Goal: Task Accomplishment & Management: Manage account settings

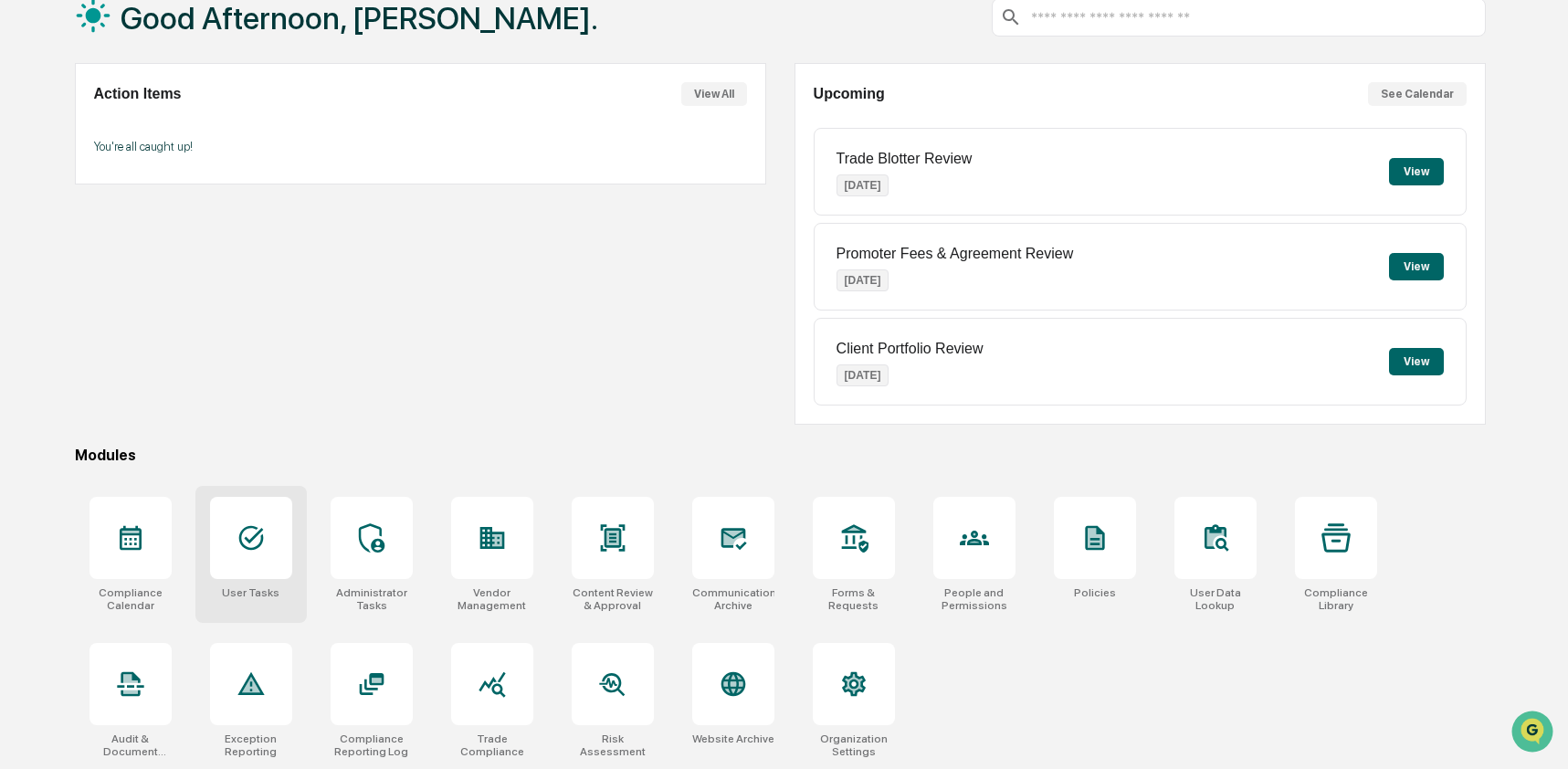
click at [268, 549] on div at bounding box center [251, 538] width 82 height 82
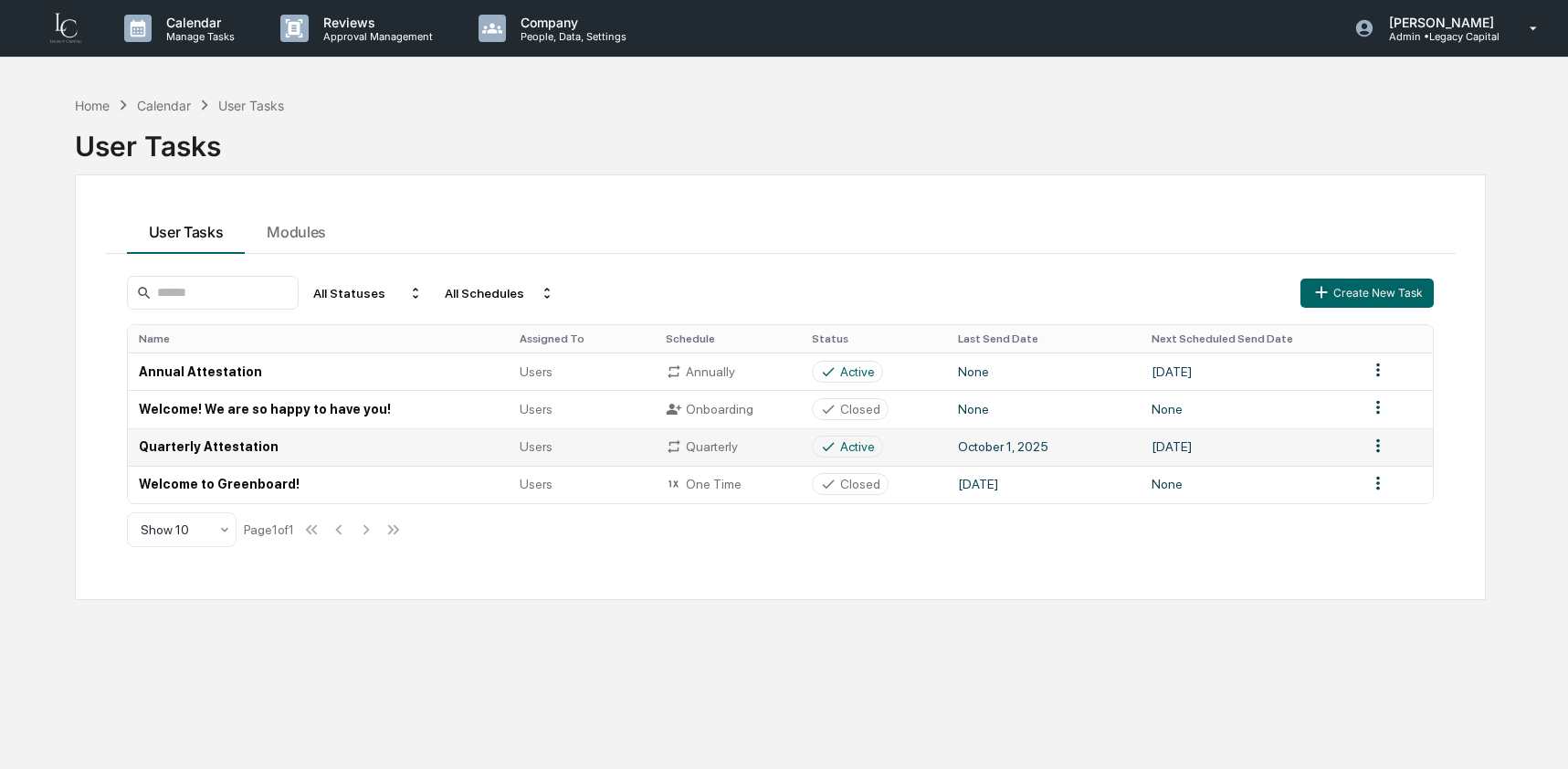
click at [247, 450] on td "Quarterly Attestation" at bounding box center [319, 447] width 382 height 38
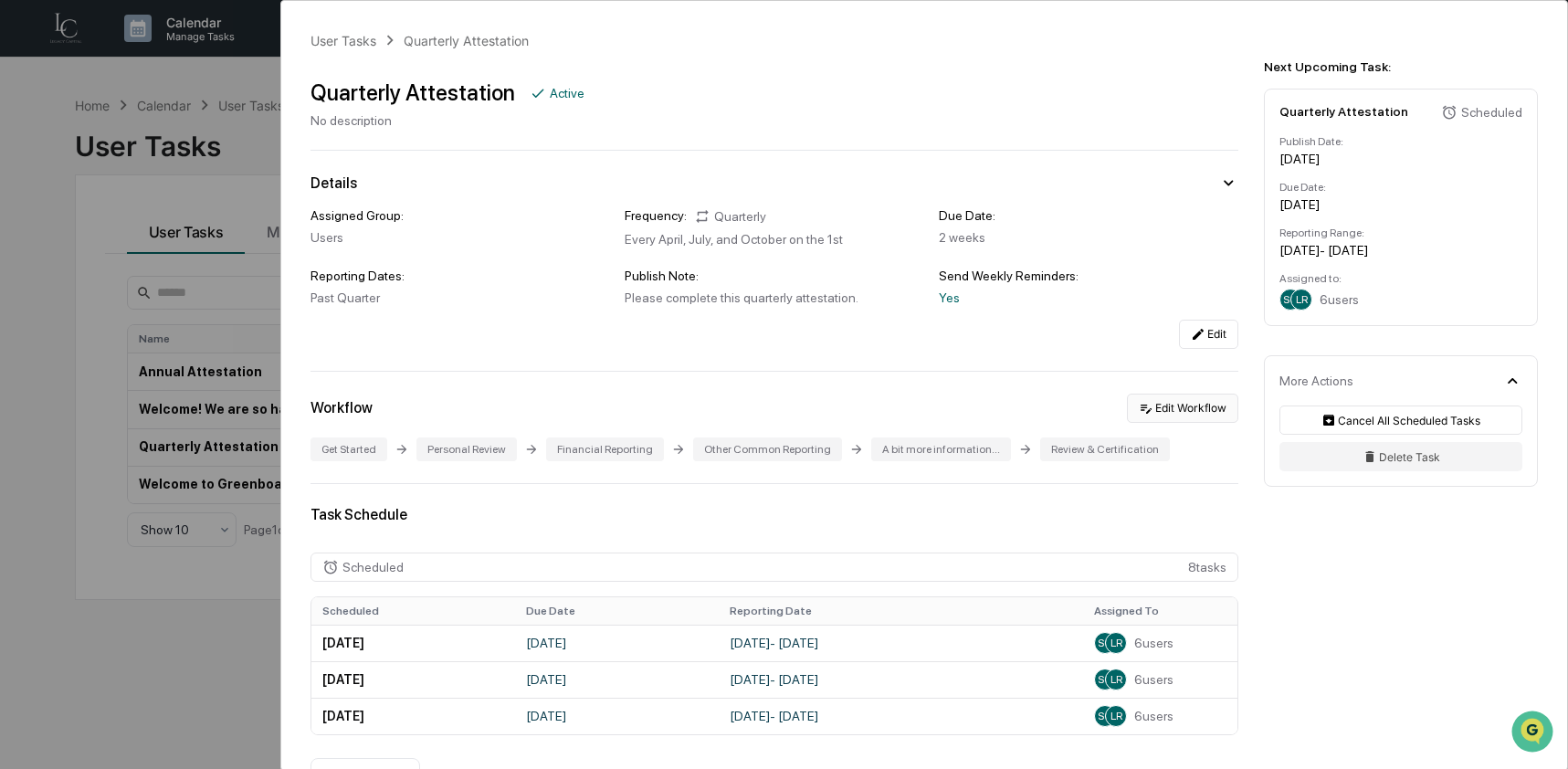
click at [1139, 409] on icon at bounding box center [1145, 408] width 14 height 14
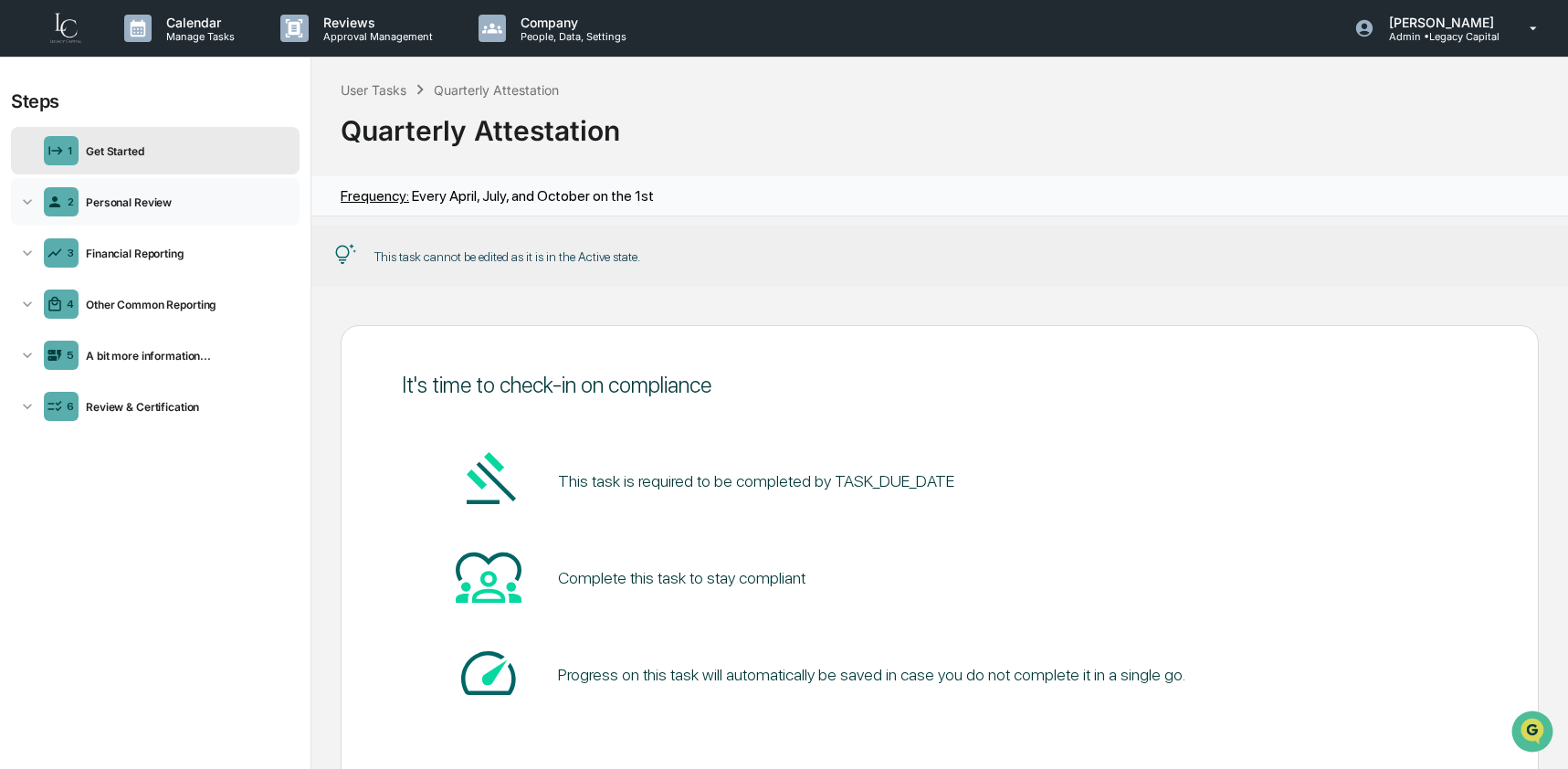
click at [151, 210] on div "2 Personal Review" at bounding box center [156, 202] width 289 height 47
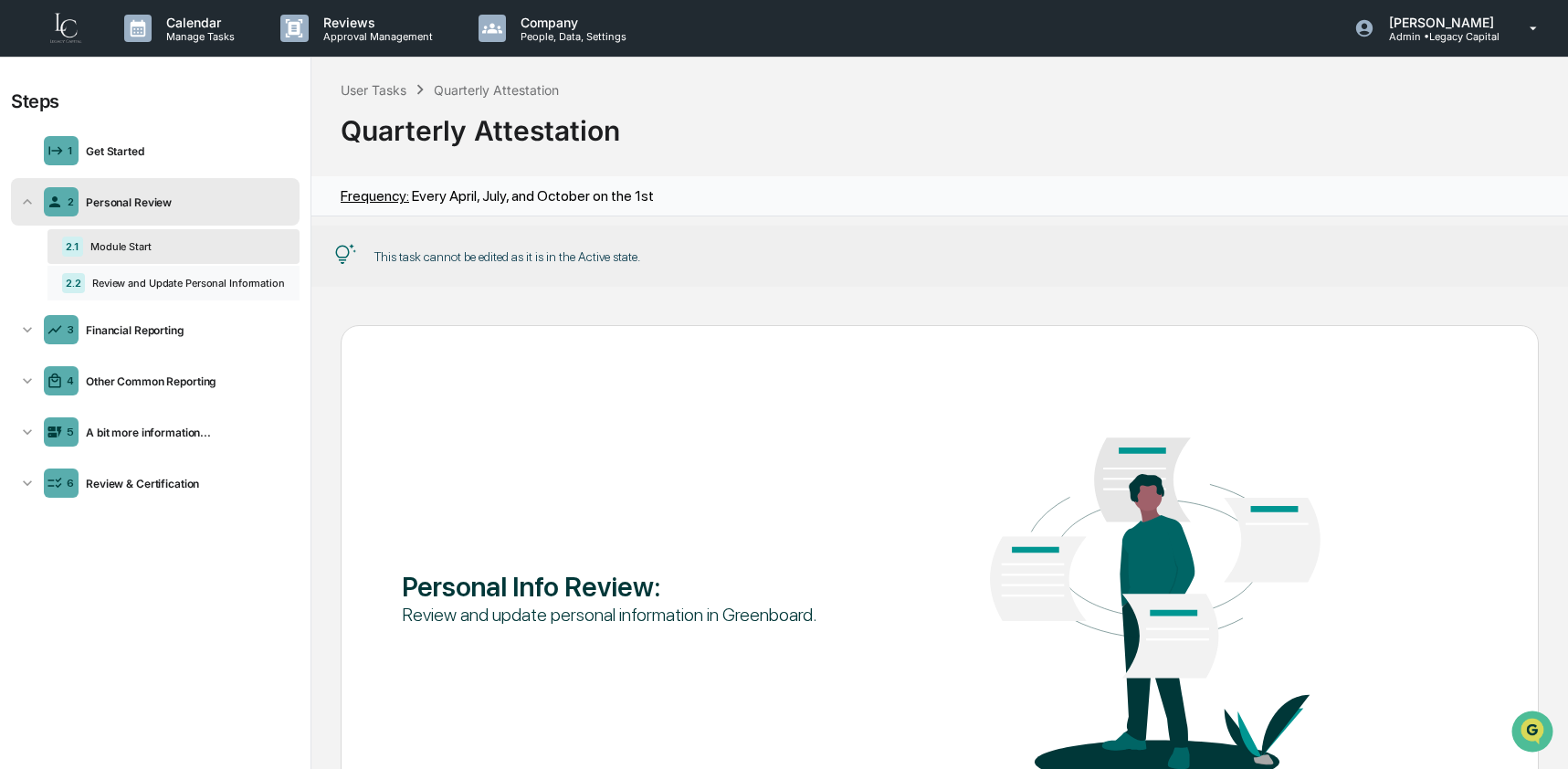
click at [147, 287] on div "Review and Update Personal Information" at bounding box center [185, 283] width 200 height 13
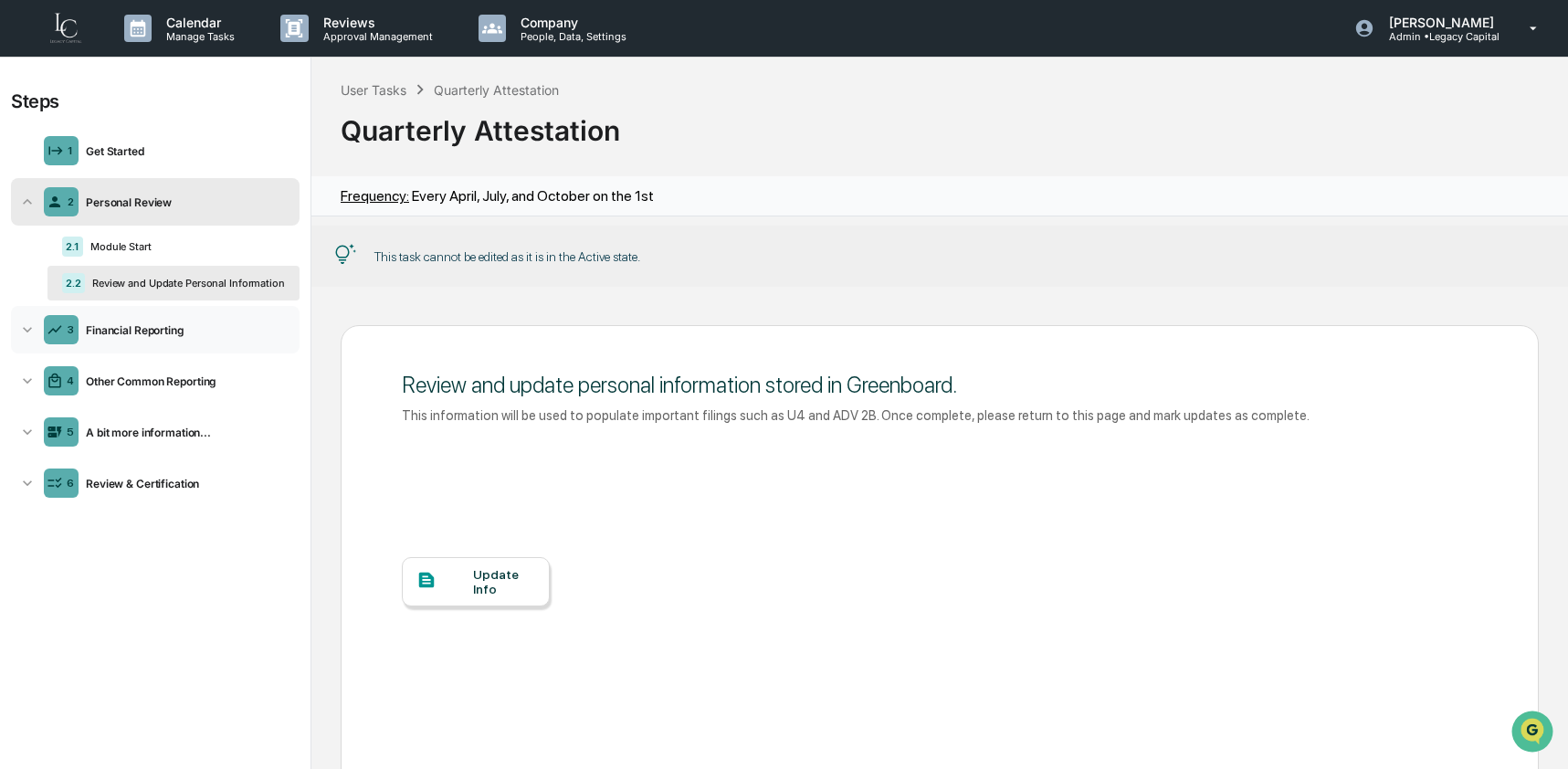
click at [147, 334] on div "Financial Reporting" at bounding box center [185, 330] width 213 height 14
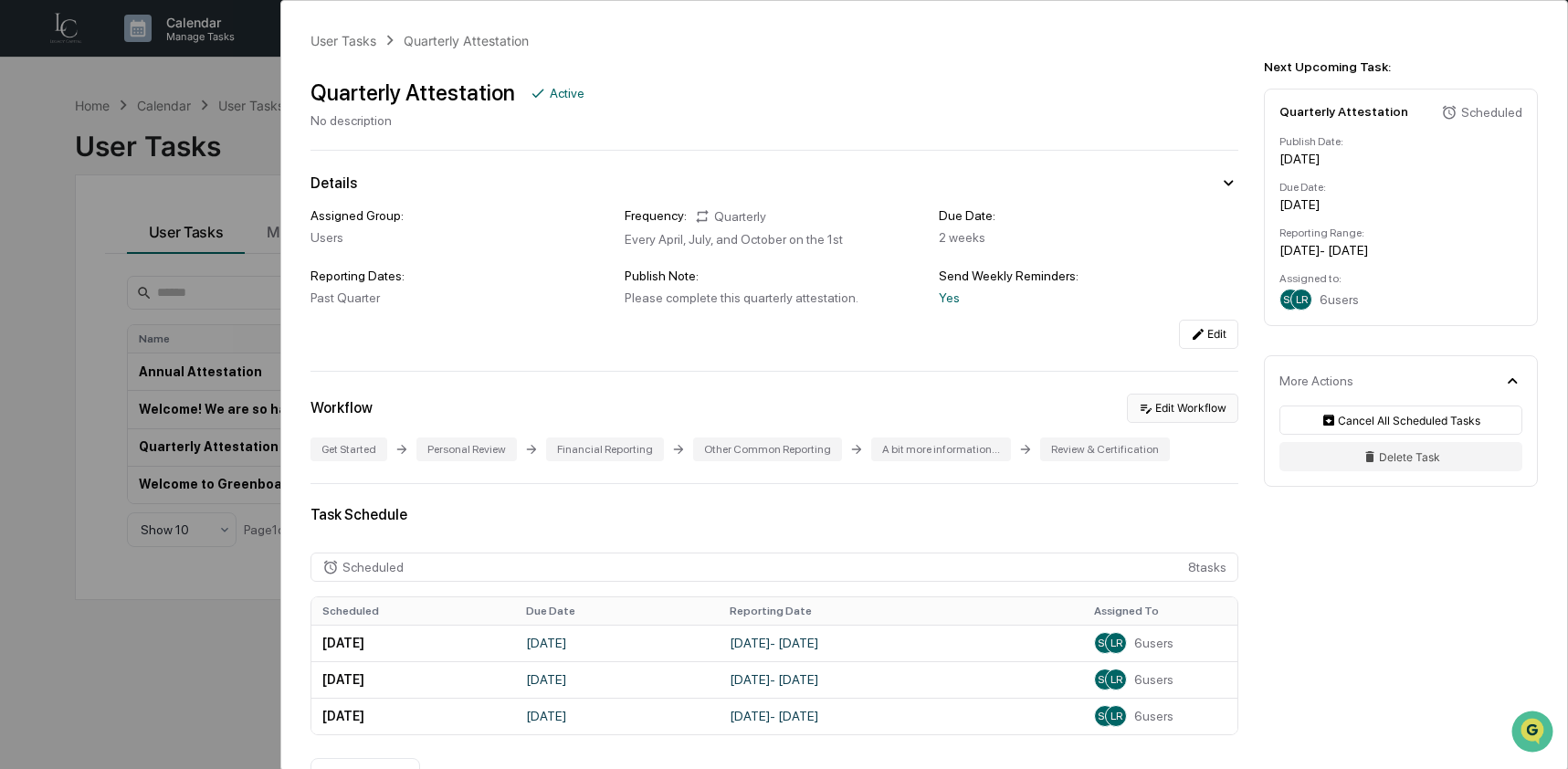
click at [1166, 414] on button "Edit Workflow" at bounding box center [1182, 408] width 111 height 29
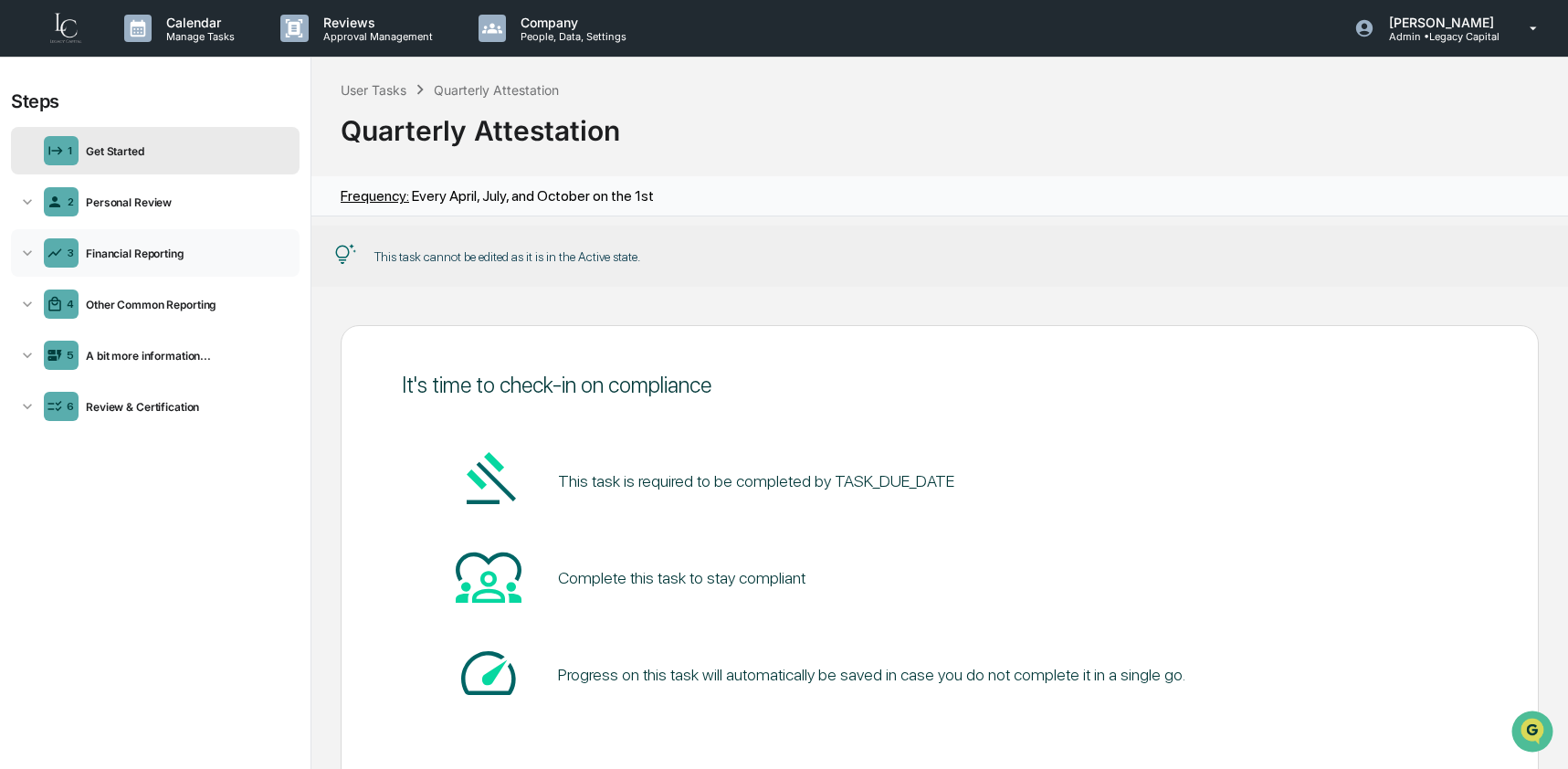
click at [90, 249] on div "Financial Reporting" at bounding box center [185, 253] width 213 height 14
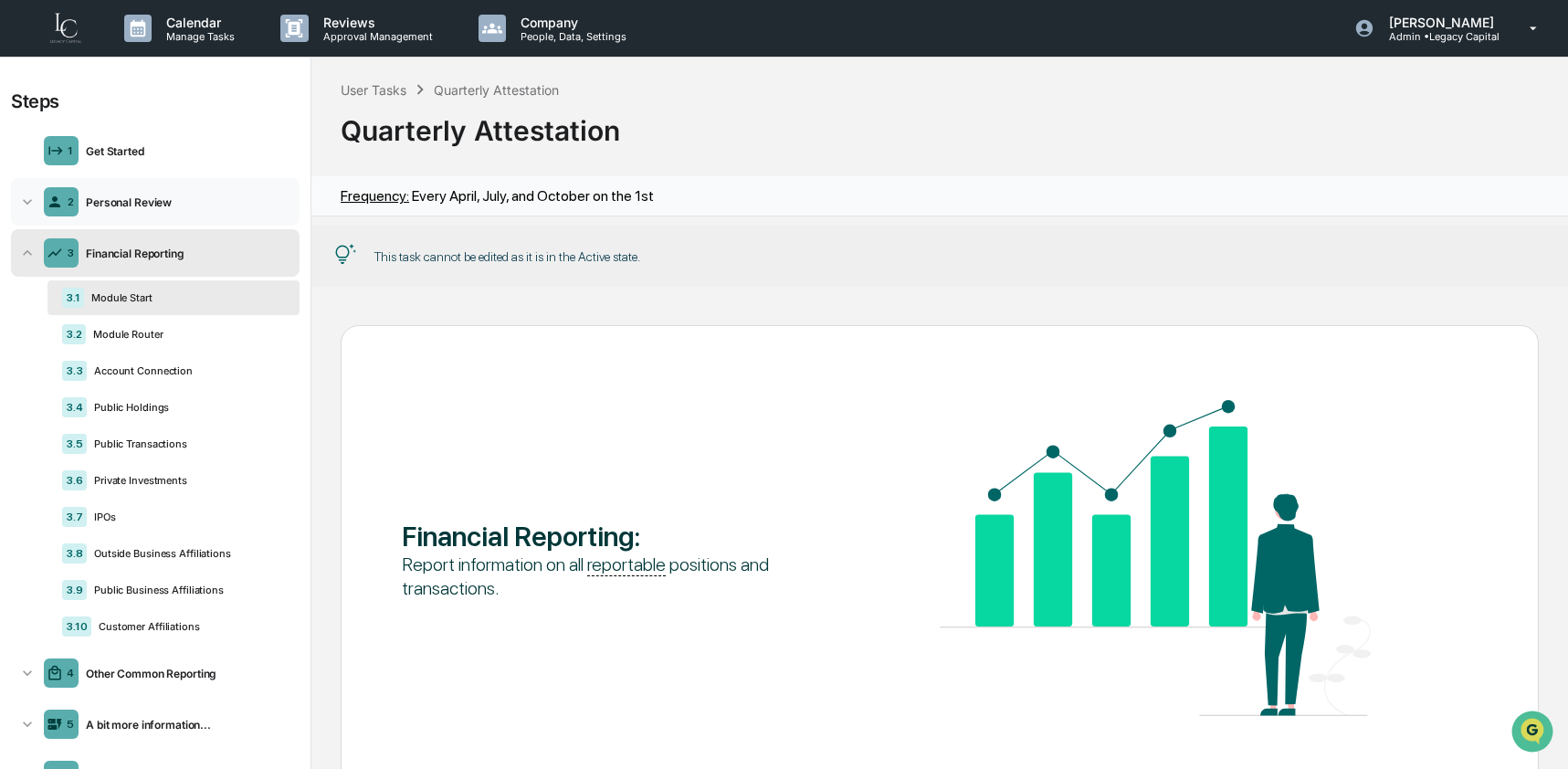
click at [94, 217] on div "2 Personal Review" at bounding box center [156, 202] width 289 height 47
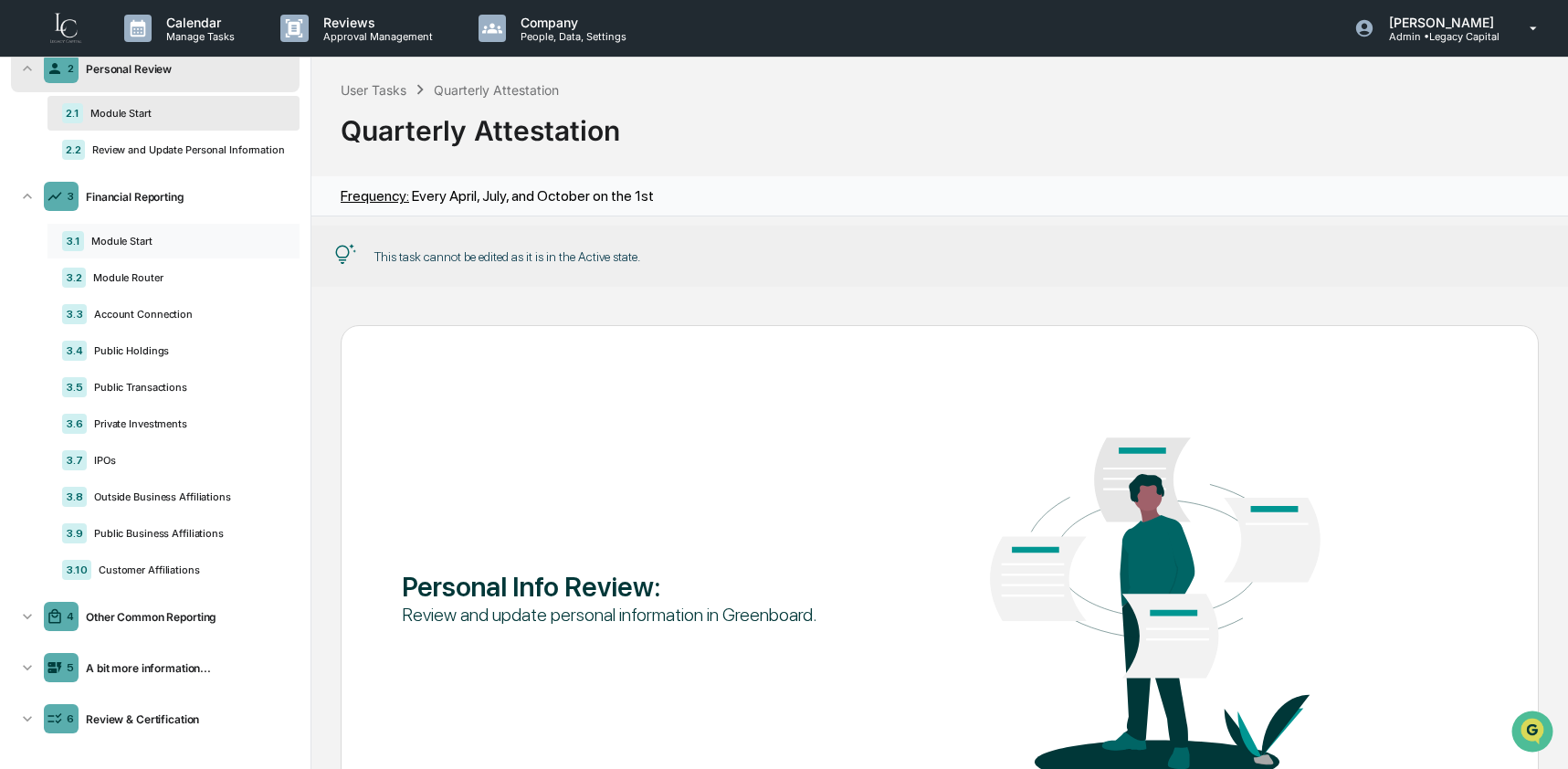
scroll to position [149, 0]
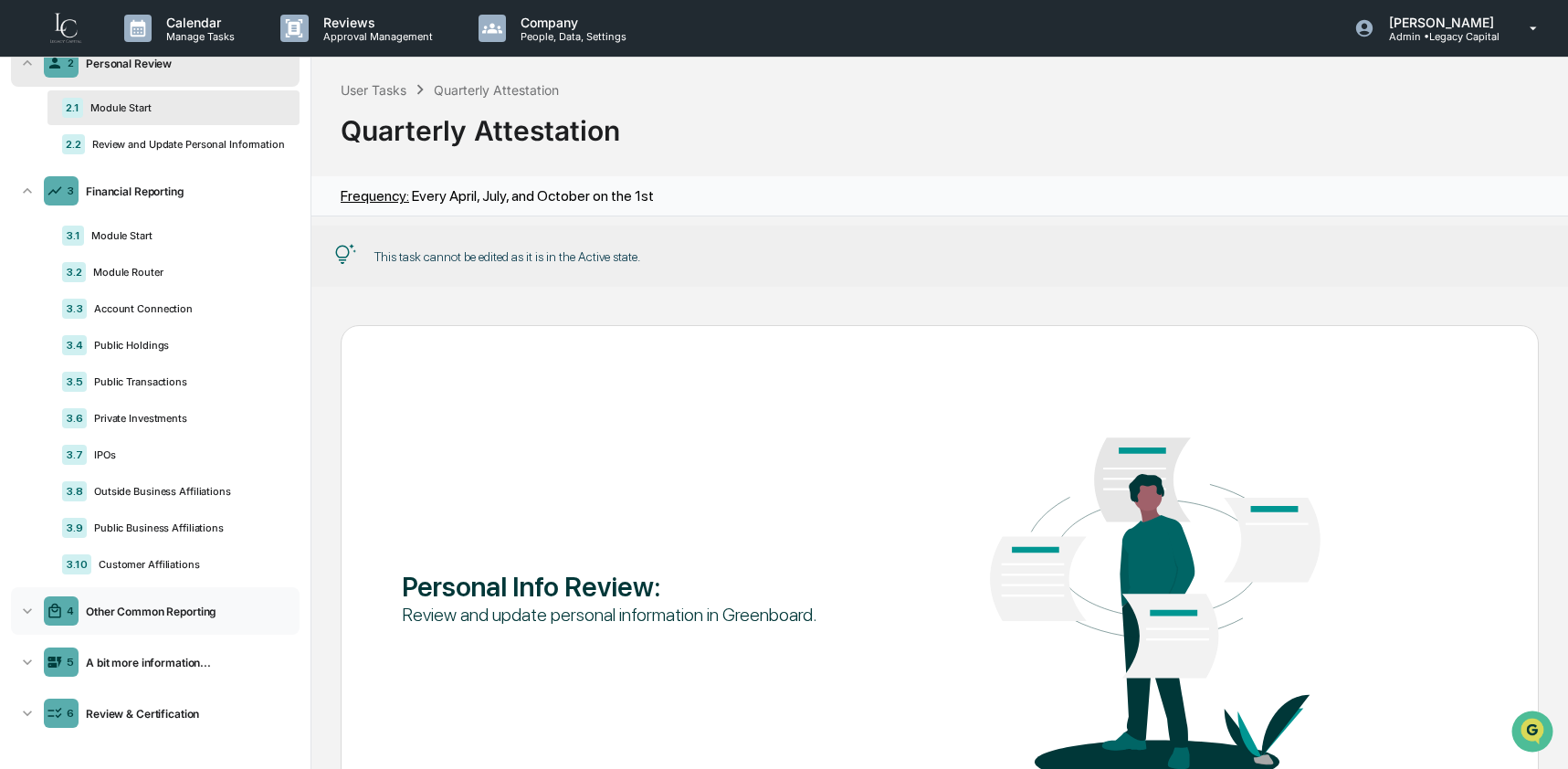
click at [134, 611] on div "Other Common Reporting" at bounding box center [185, 611] width 213 height 14
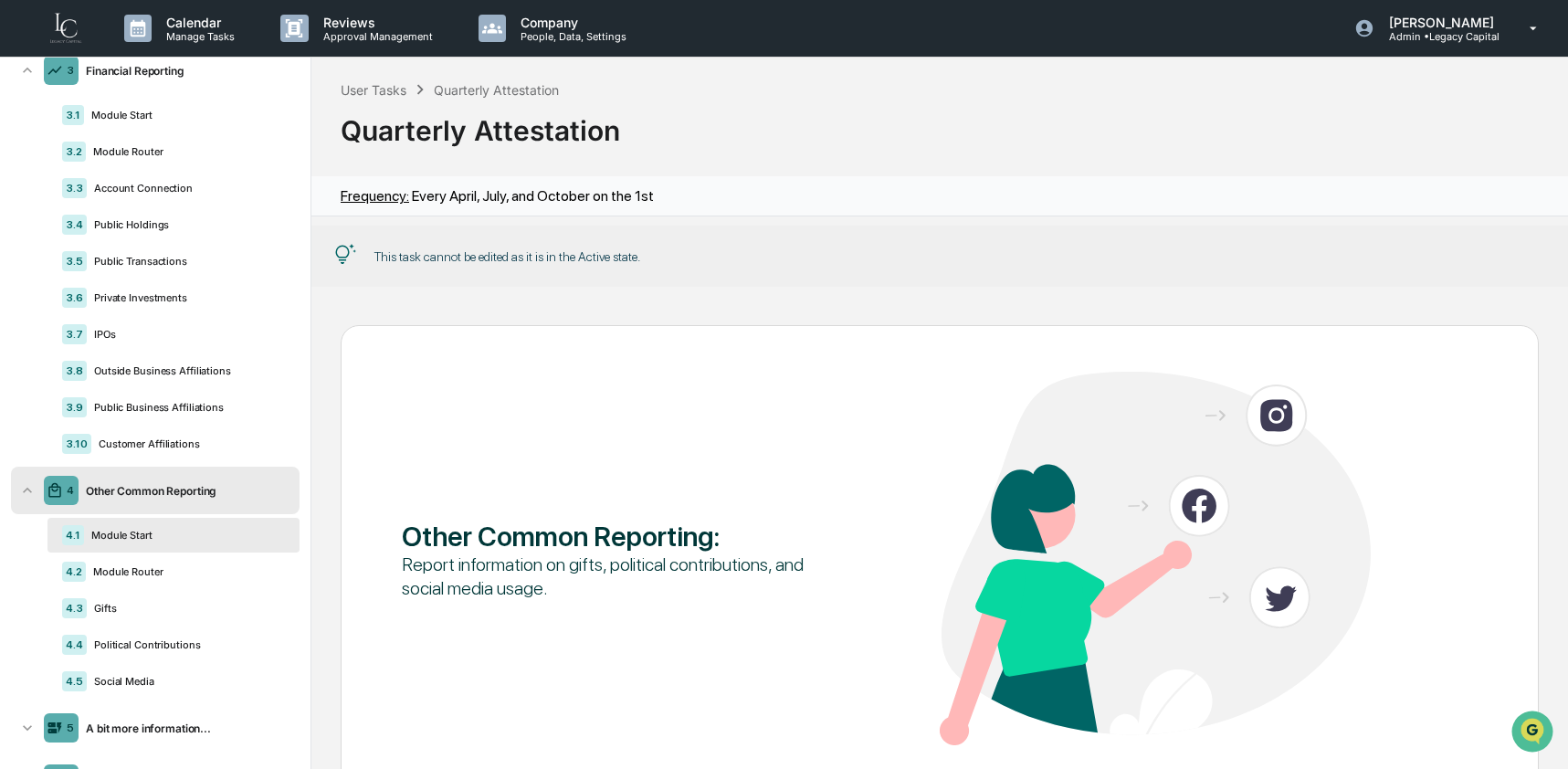
scroll to position [341, 0]
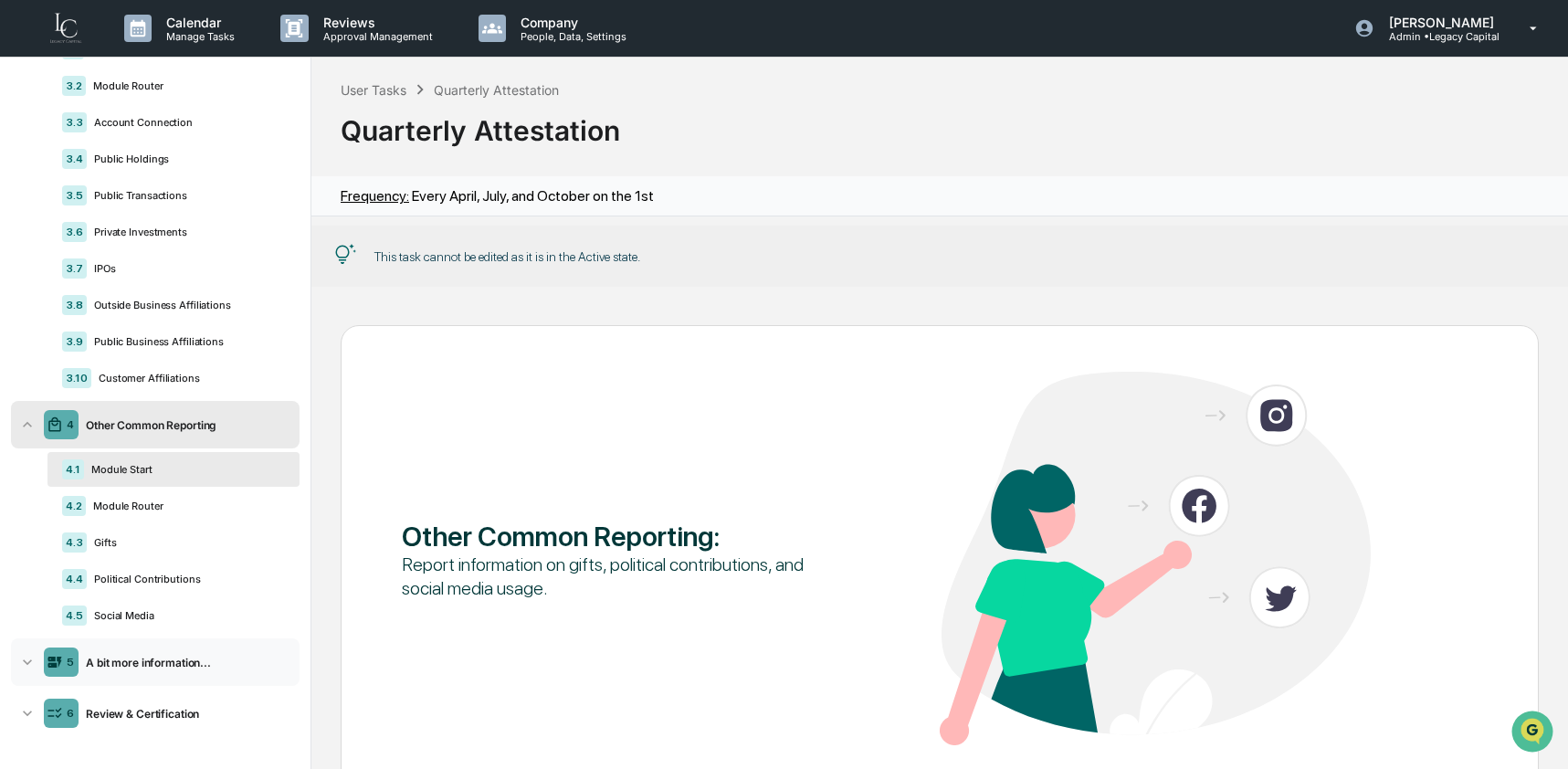
click at [129, 665] on div "A bit more information..." at bounding box center [185, 662] width 213 height 14
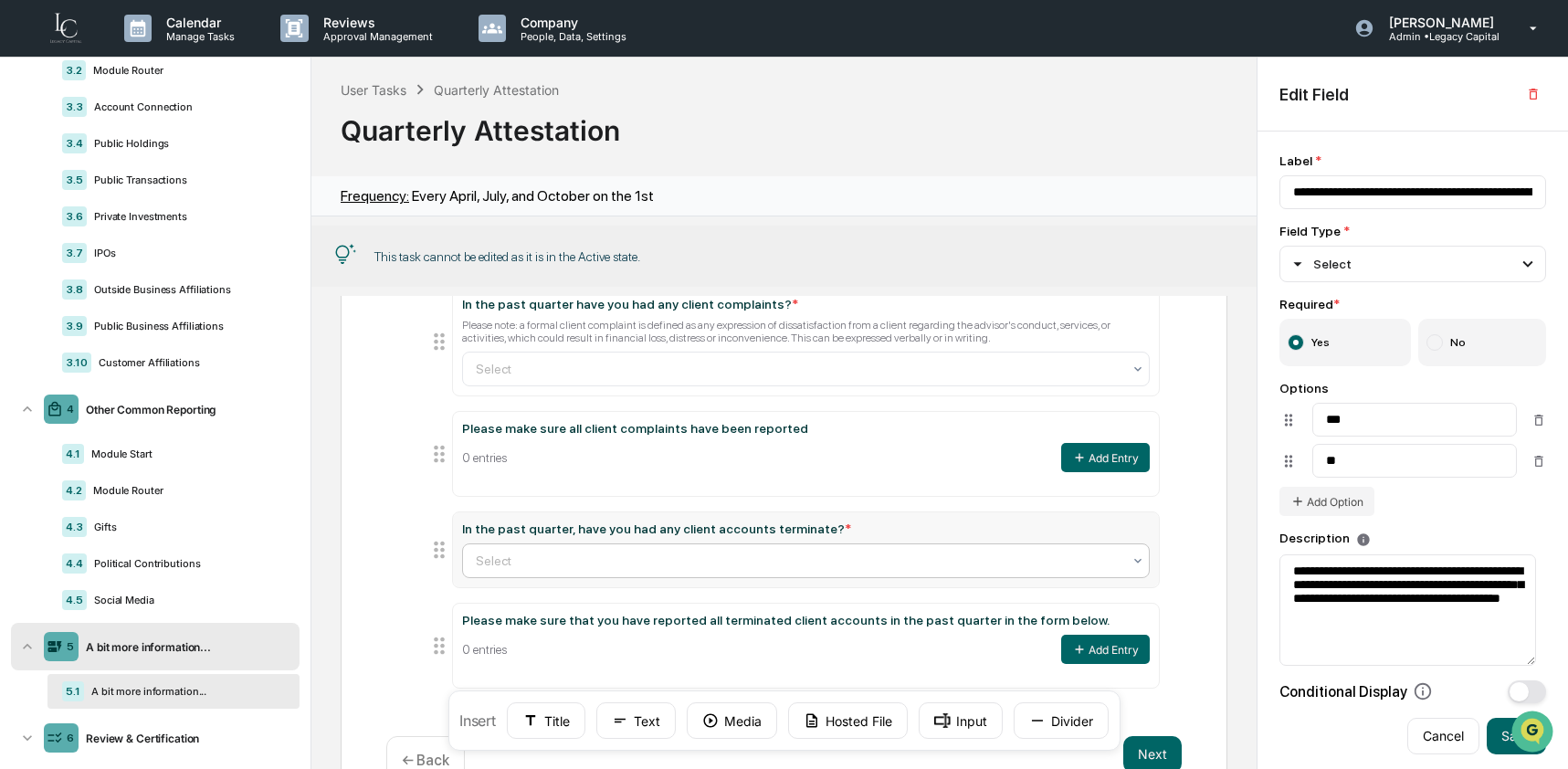
scroll to position [0, 0]
